Goal: Go to known website: Go to known website

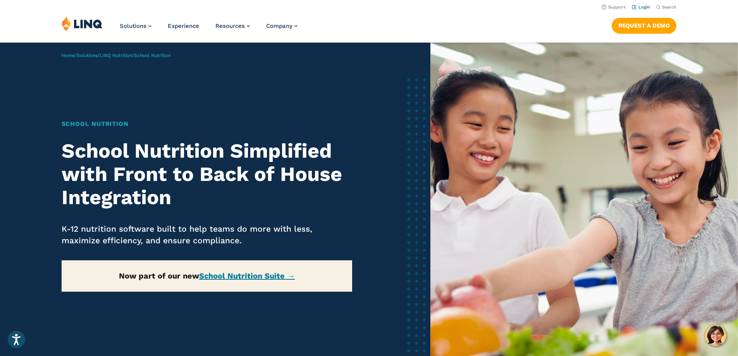
click at [634, 9] on link "Login" at bounding box center [641, 7] width 18 height 5
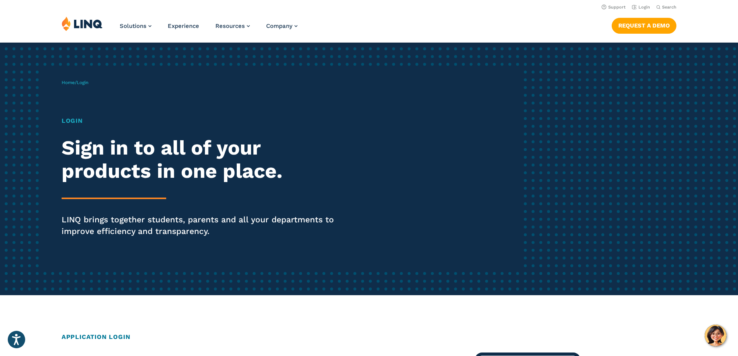
click at [77, 119] on h1 "Login" at bounding box center [204, 120] width 284 height 9
click at [73, 82] on link "Home" at bounding box center [68, 82] width 13 height 5
click at [86, 82] on span "Login" at bounding box center [83, 82] width 12 height 5
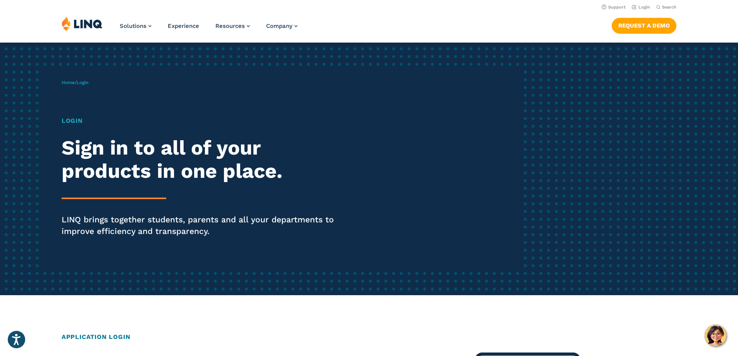
click at [100, 198] on hr at bounding box center [114, 199] width 105 height 2
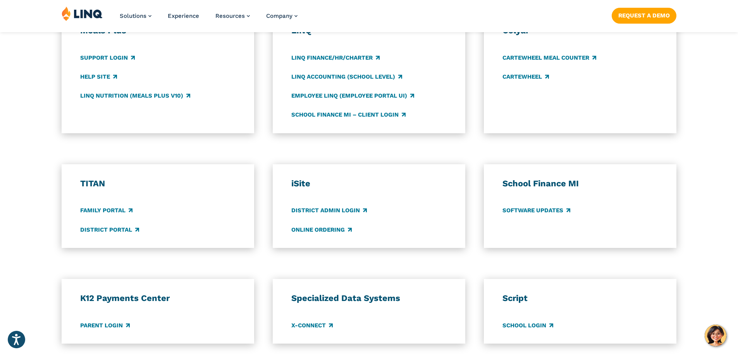
scroll to position [620, 0]
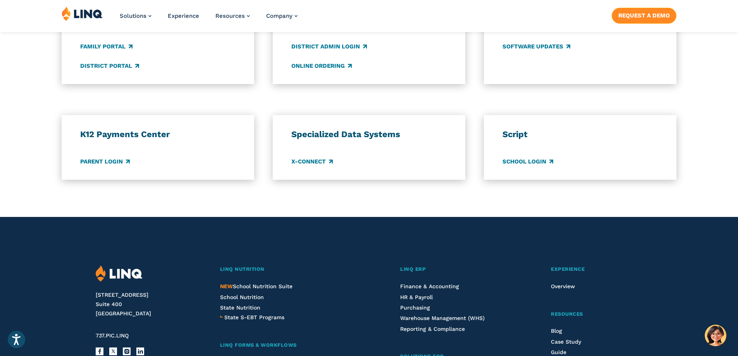
click at [653, 19] on link "Request a Demo" at bounding box center [644, 15] width 65 height 15
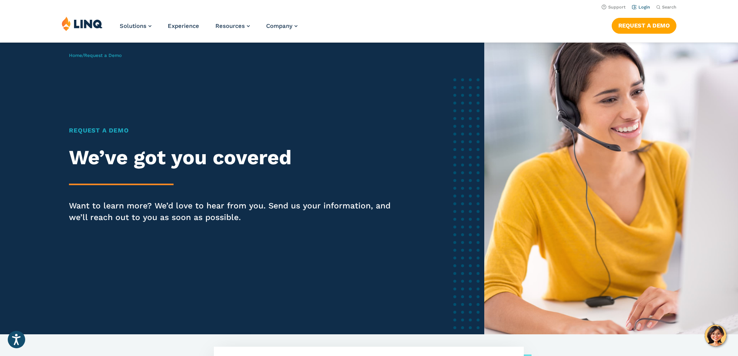
click at [640, 7] on link "Login" at bounding box center [641, 7] width 18 height 5
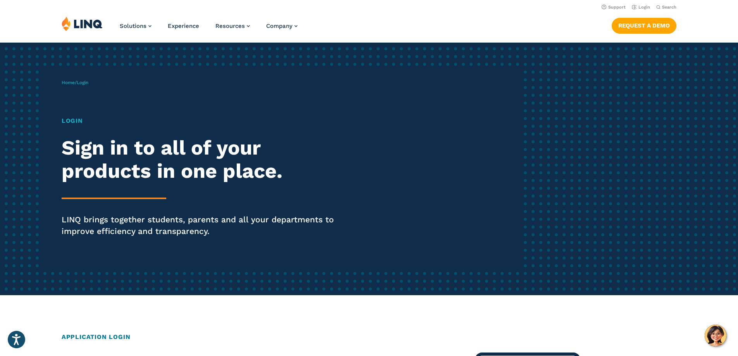
drag, startPoint x: 287, startPoint y: 186, endPoint x: 287, endPoint y: 200, distance: 13.9
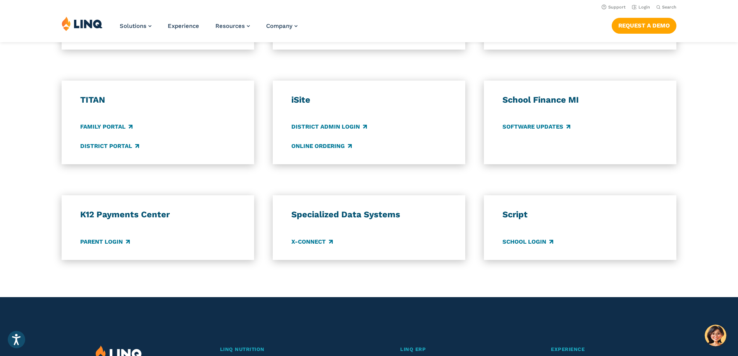
scroll to position [531, 0]
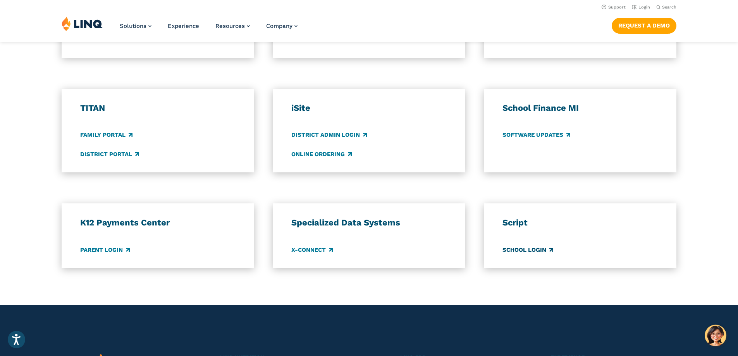
click at [524, 249] on link "School Login" at bounding box center [527, 250] width 51 height 9
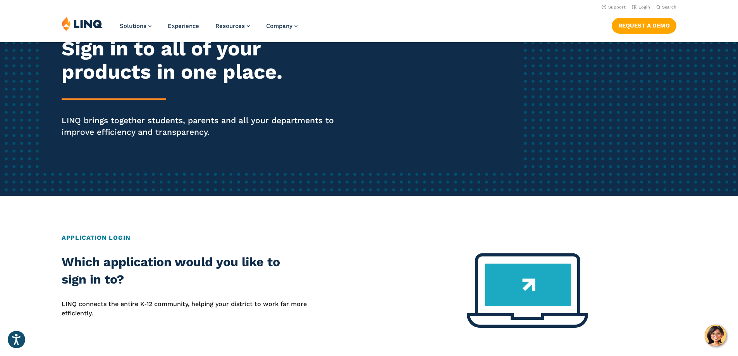
scroll to position [0, 0]
